Goal: Task Accomplishment & Management: Manage account settings

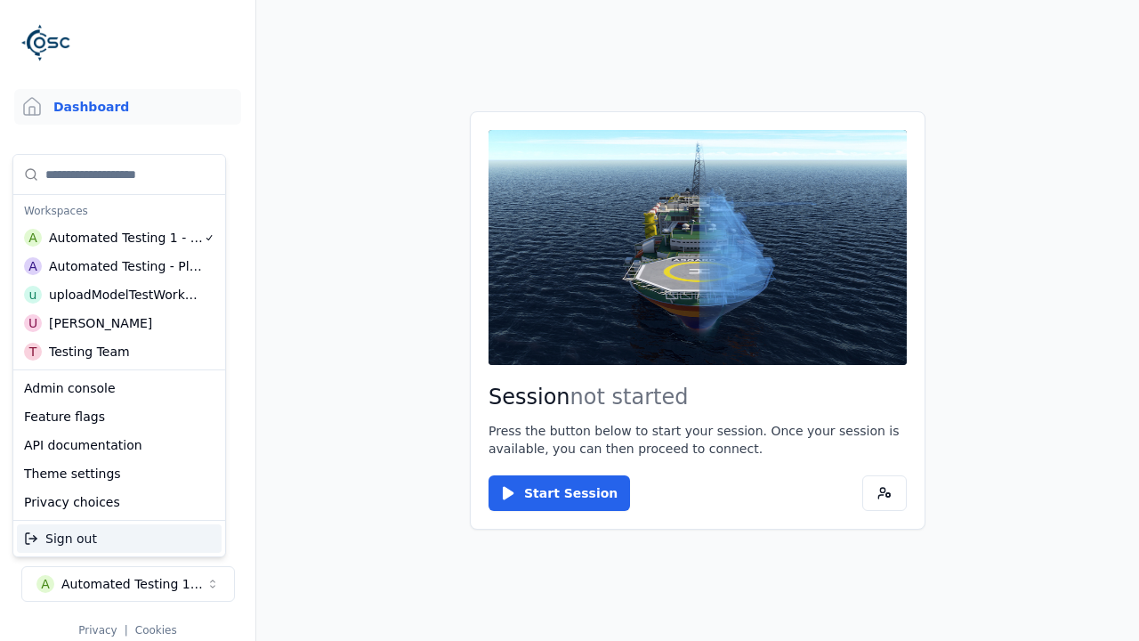
click at [119, 266] on div "Automated Testing - Playwright" at bounding box center [126, 266] width 154 height 18
click at [569, 320] on html "Support Dashboard Assets 3D Models Scenes Datasets Recordings Support Documenta…" at bounding box center [569, 320] width 1139 height 641
click at [127, 267] on link "Datasets" at bounding box center [127, 267] width 227 height 36
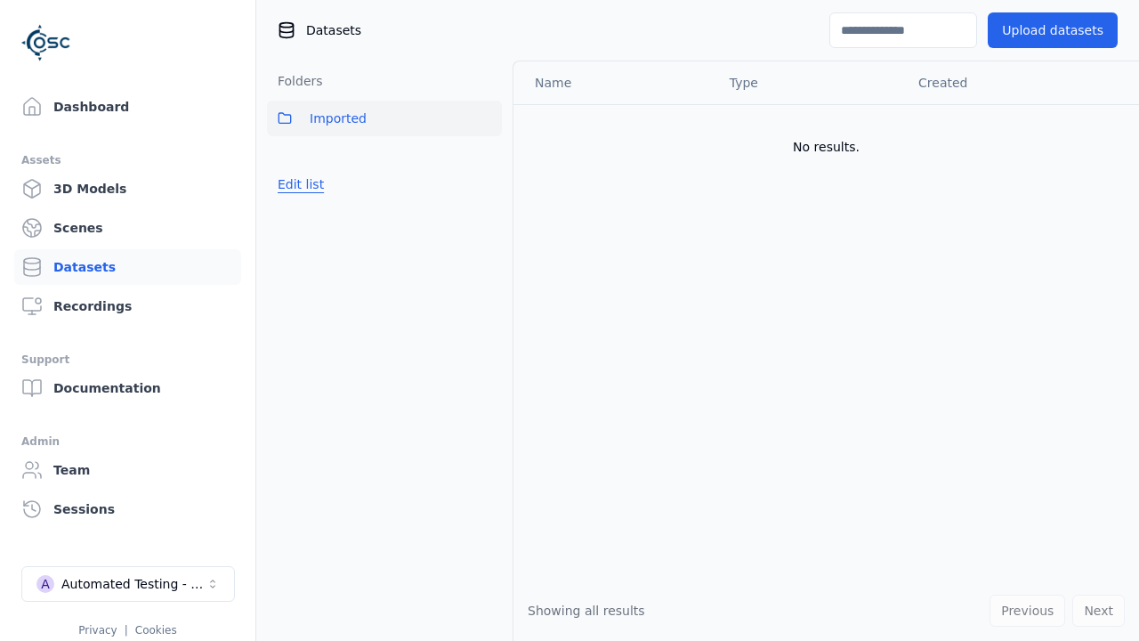
click at [297, 184] on button "Edit list" at bounding box center [301, 184] width 68 height 32
click at [313, 184] on link "Create folder" at bounding box center [319, 184] width 82 height 18
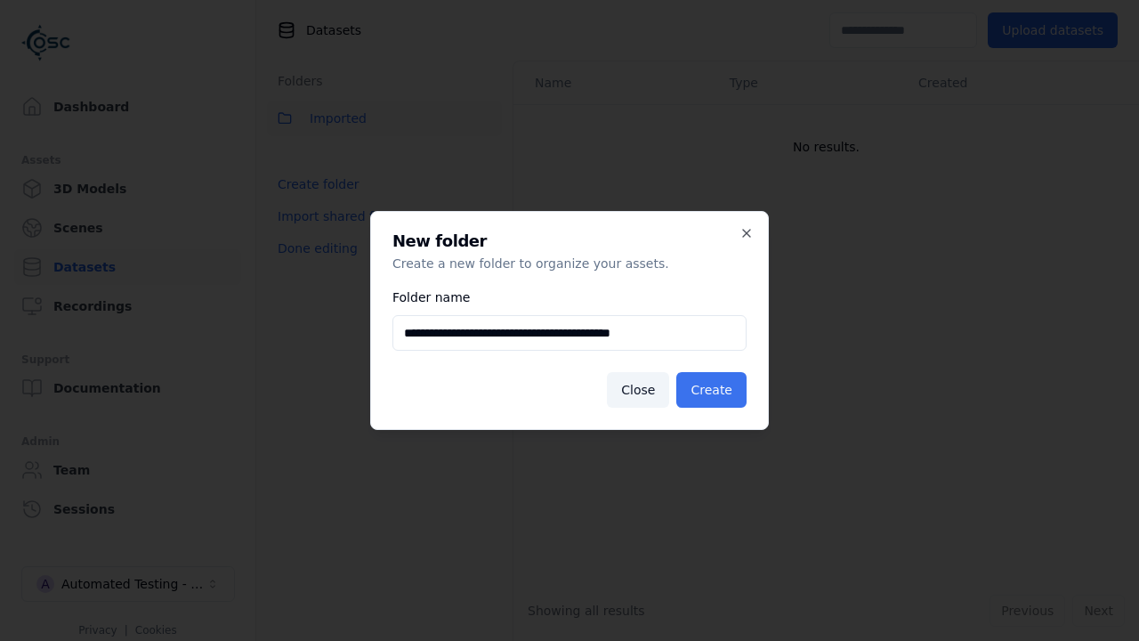
type input "**********"
click at [714, 390] on button "Create" at bounding box center [711, 390] width 70 height 36
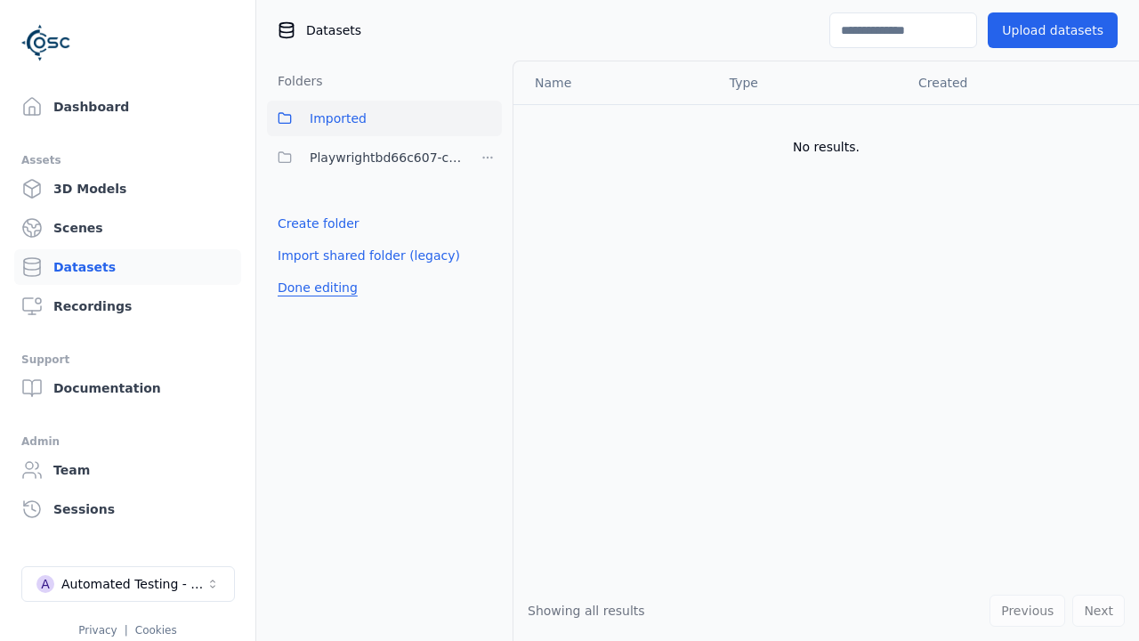
click at [312, 287] on button "Done editing" at bounding box center [317, 287] width 101 height 32
click at [297, 223] on button "Edit list" at bounding box center [301, 223] width 68 height 32
click at [488, 157] on html "Support Dashboard Assets 3D Models Scenes Datasets Recordings Support Documenta…" at bounding box center [569, 320] width 1139 height 641
click at [487, 222] on div "Share" at bounding box center [492, 222] width 119 height 28
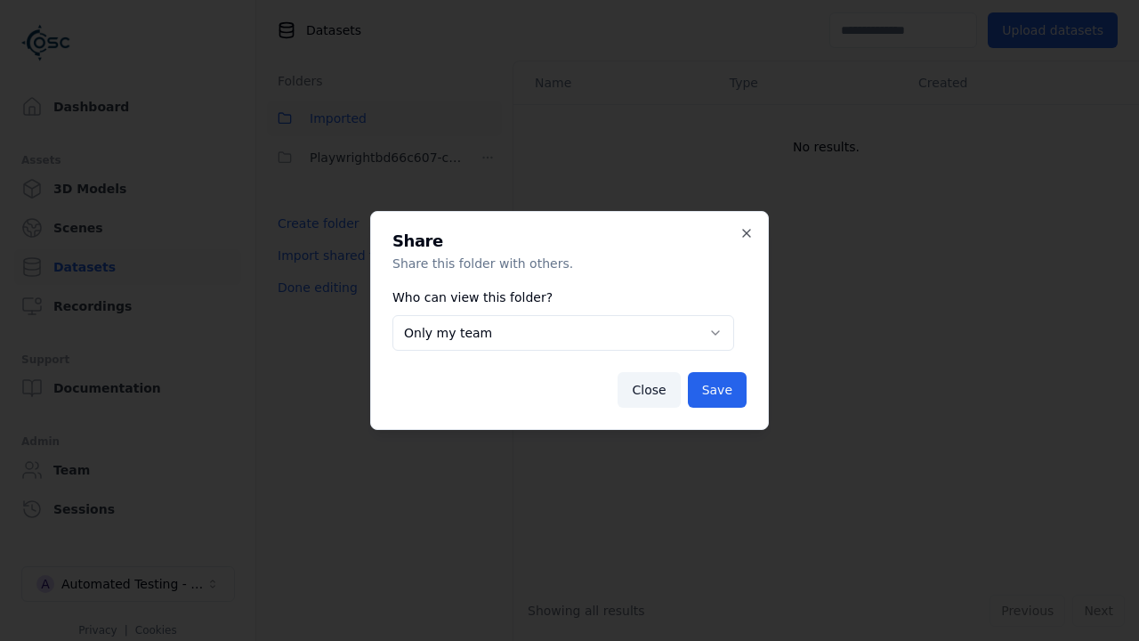
click at [563, 333] on button "Only my team" at bounding box center [563, 333] width 342 height 36
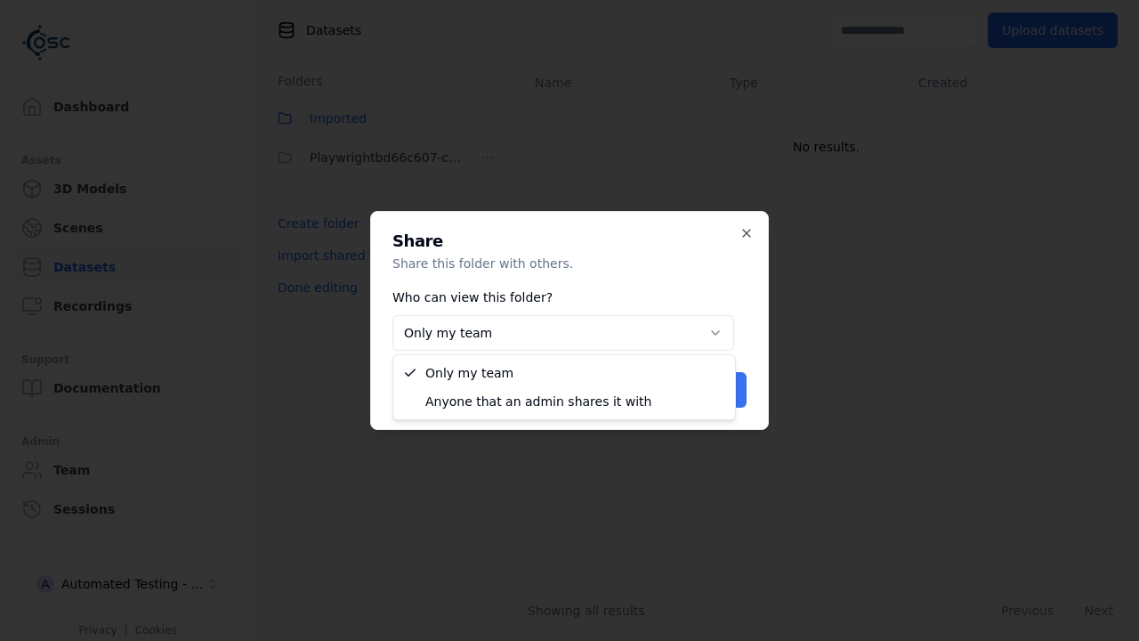
click at [718, 390] on button "Save" at bounding box center [717, 390] width 59 height 36
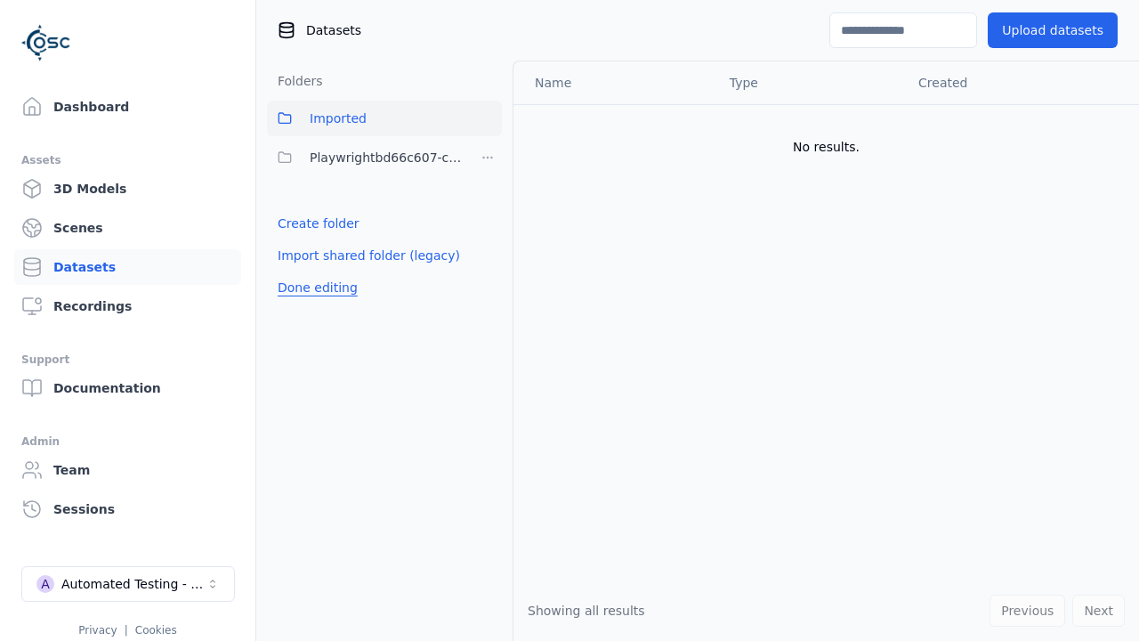
click at [312, 287] on button "Done editing" at bounding box center [317, 287] width 101 height 32
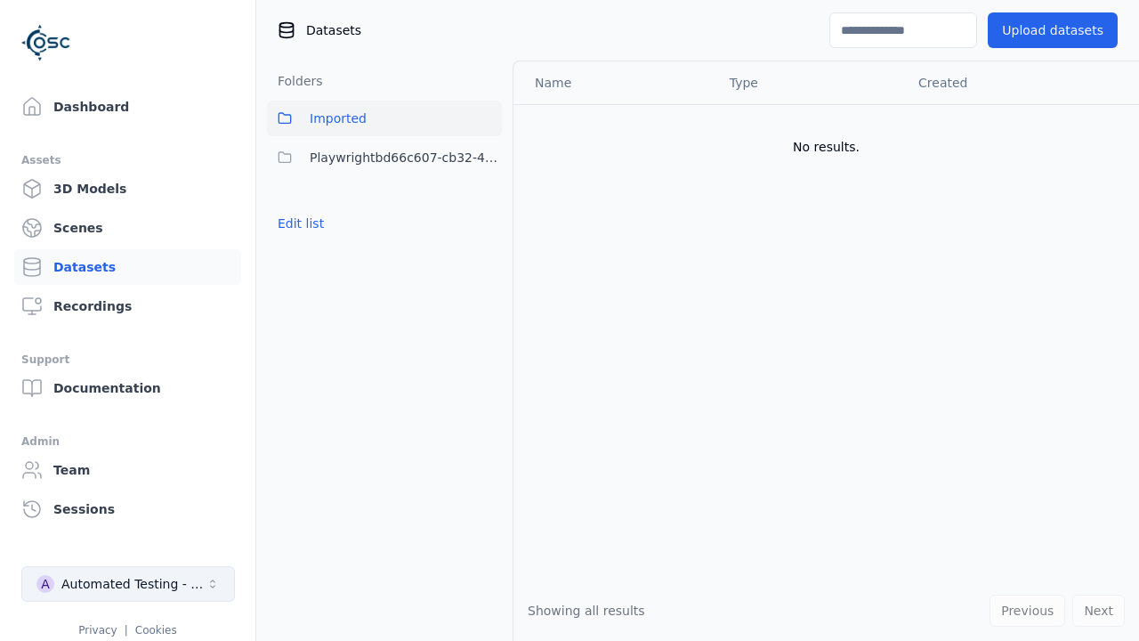
click at [128, 584] on div "Automated Testing - Playwright" at bounding box center [133, 584] width 144 height 18
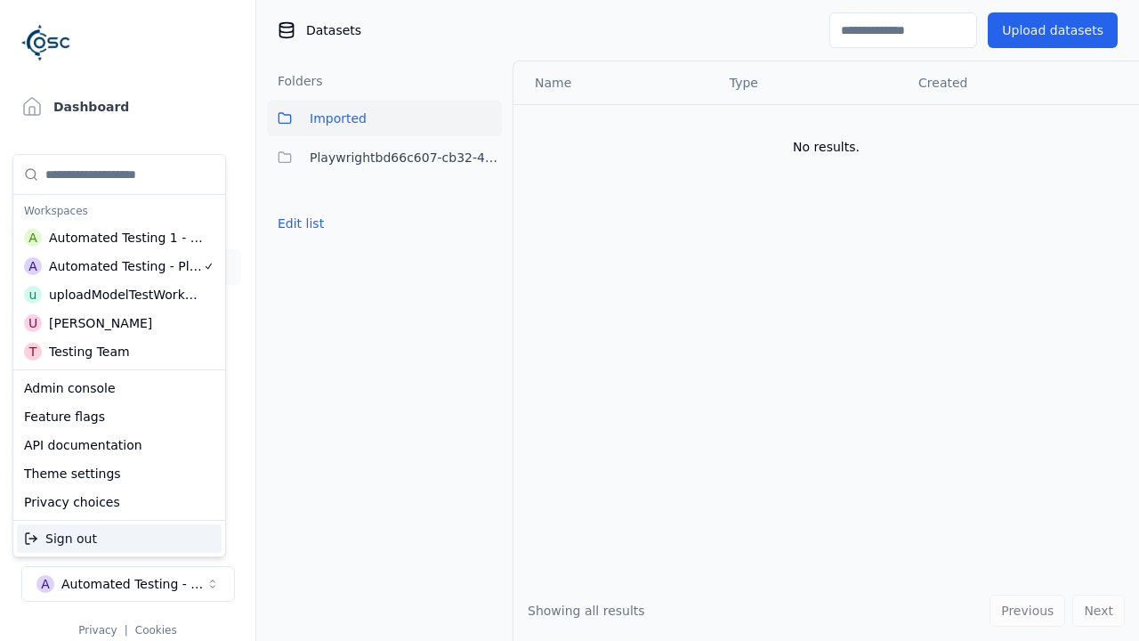
click at [119, 238] on div "Automated Testing 1 - Playwright" at bounding box center [126, 238] width 155 height 18
click at [569, 320] on html "Support Dashboard Assets 3D Models Scenes Datasets Recordings Support Documenta…" at bounding box center [569, 320] width 1139 height 641
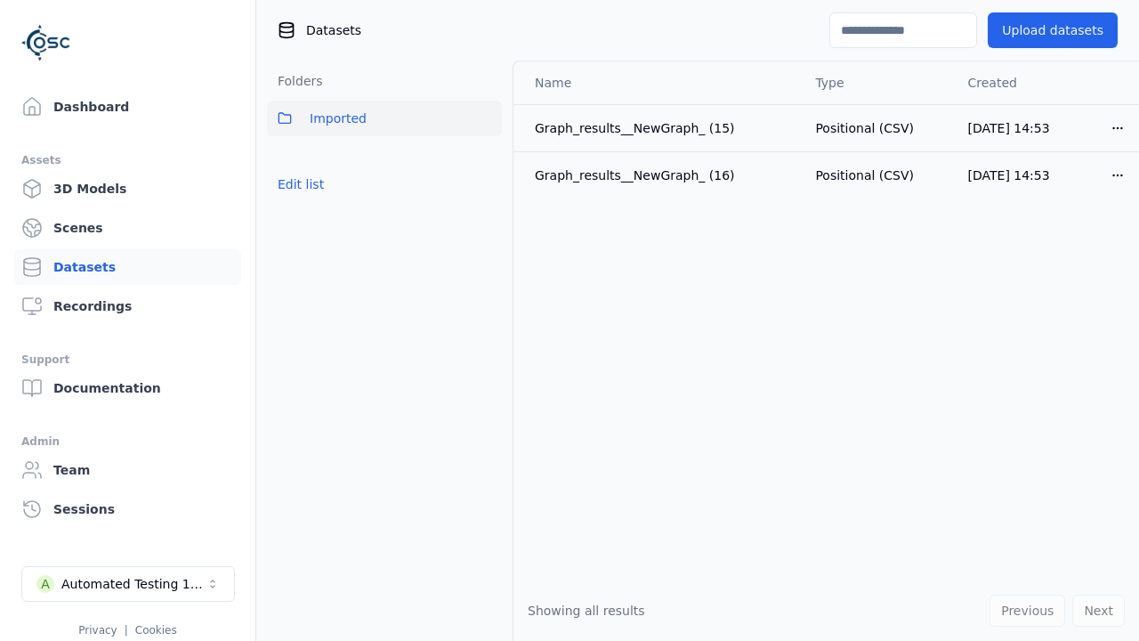
click at [297, 184] on button "Edit list" at bounding box center [301, 184] width 68 height 32
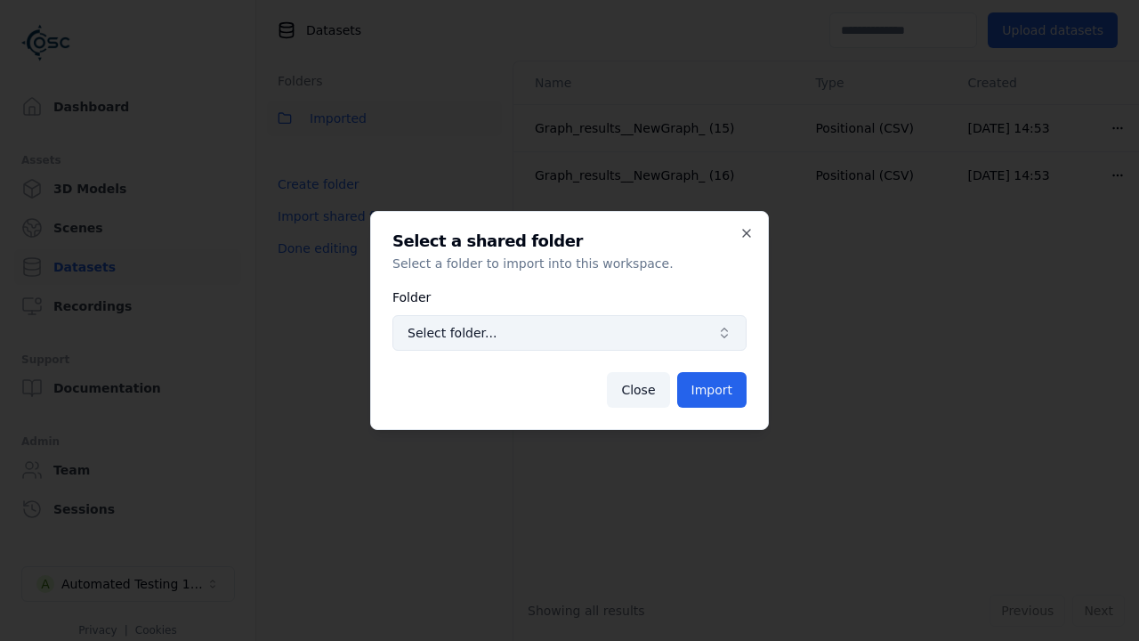
click at [569, 333] on span "Select folder..." at bounding box center [559, 333] width 303 height 18
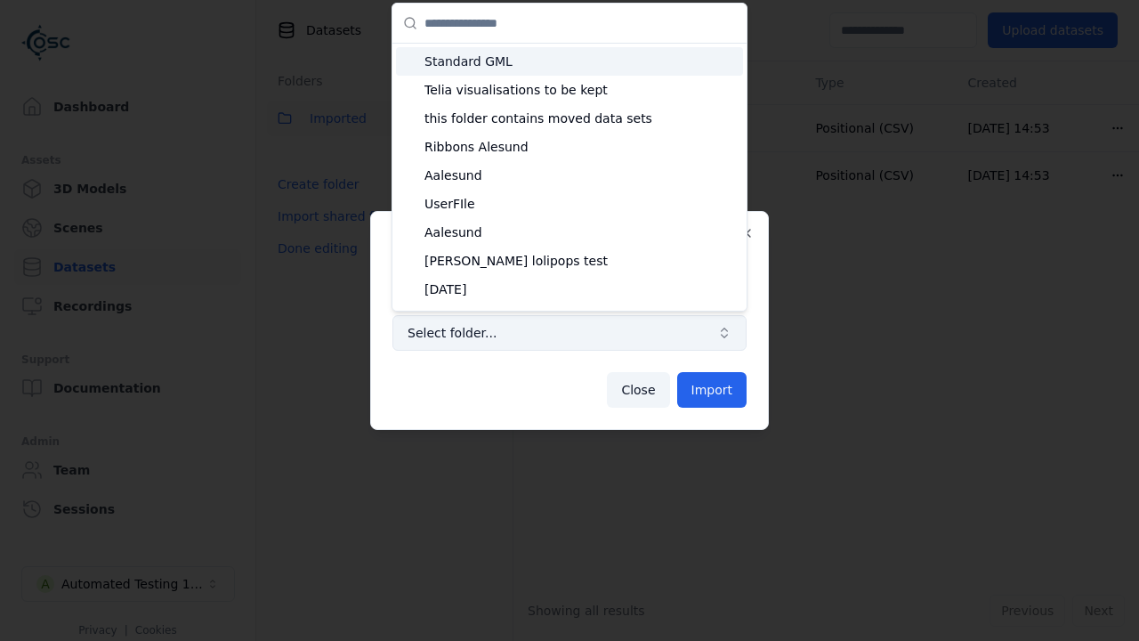
type input "**********"
